Goal: Task Accomplishment & Management: Manage account settings

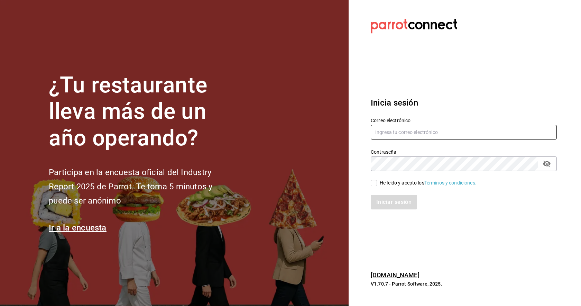
type input "[EMAIL_ADDRESS][DOMAIN_NAME]"
click at [375, 183] on input "He leído y acepto los Términos y condiciones." at bounding box center [374, 183] width 6 height 6
checkbox input "true"
click at [381, 211] on div "Inicia sesión Correo electrónico [EMAIL_ADDRESS][DOMAIN_NAME] Contraseña Contra…" at bounding box center [464, 153] width 186 height 130
click at [387, 204] on button "Iniciar sesión" at bounding box center [394, 202] width 47 height 15
